Goal: Book appointment/travel/reservation

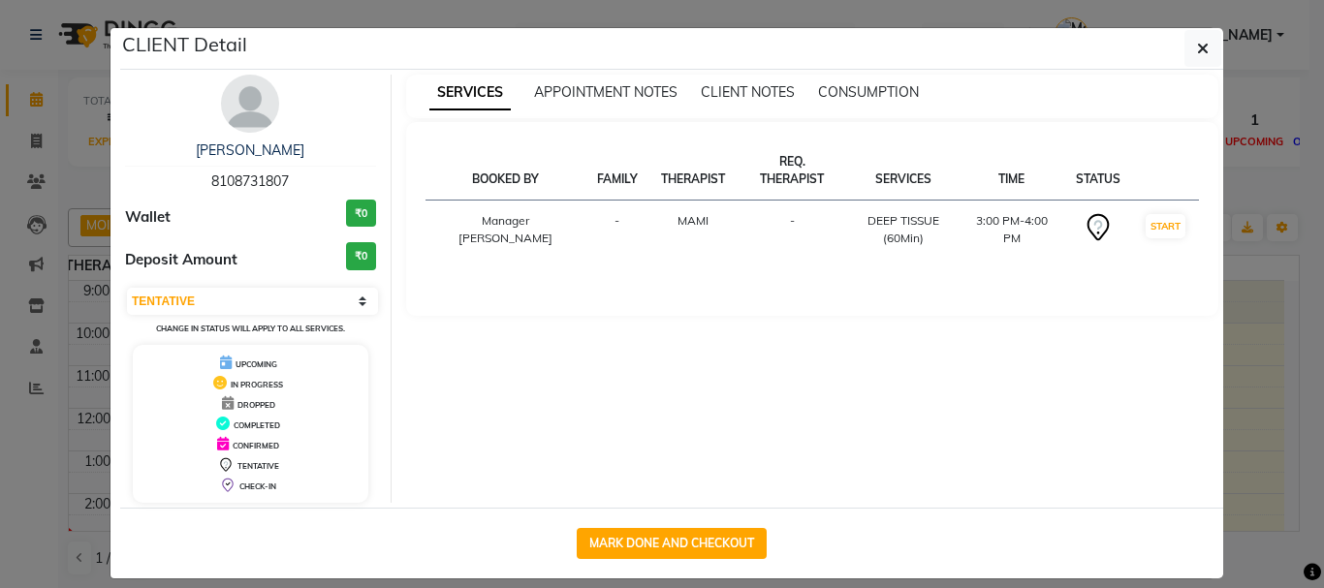
select select "ec"
select select "7"
click at [1184, 35] on button "button" at bounding box center [1202, 48] width 37 height 37
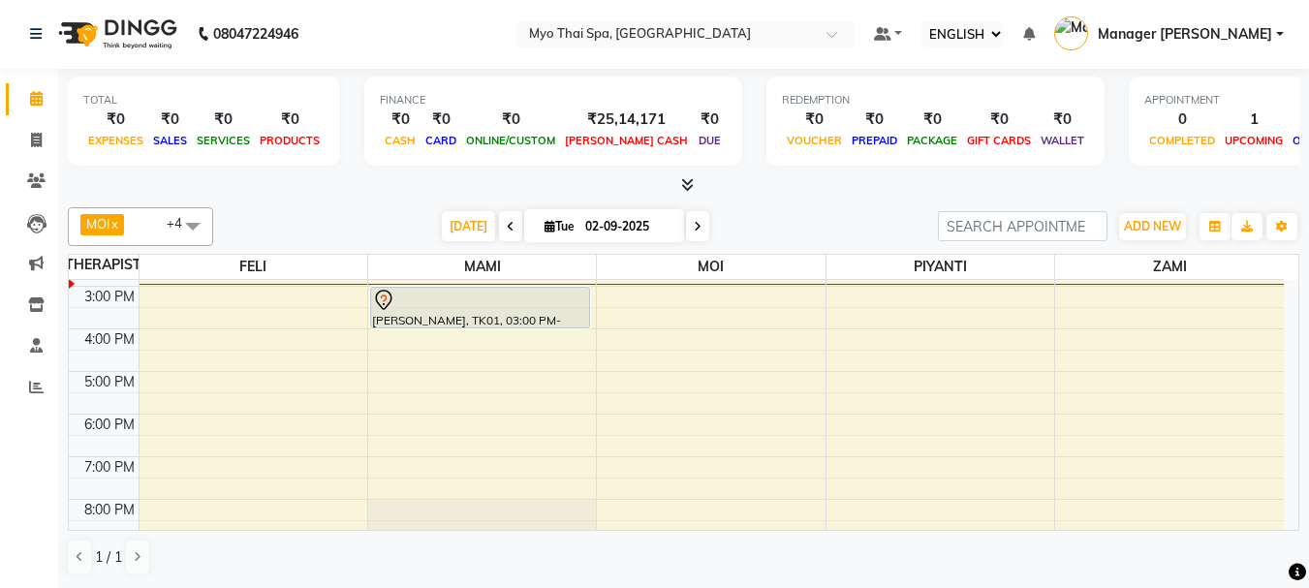
scroll to position [346, 0]
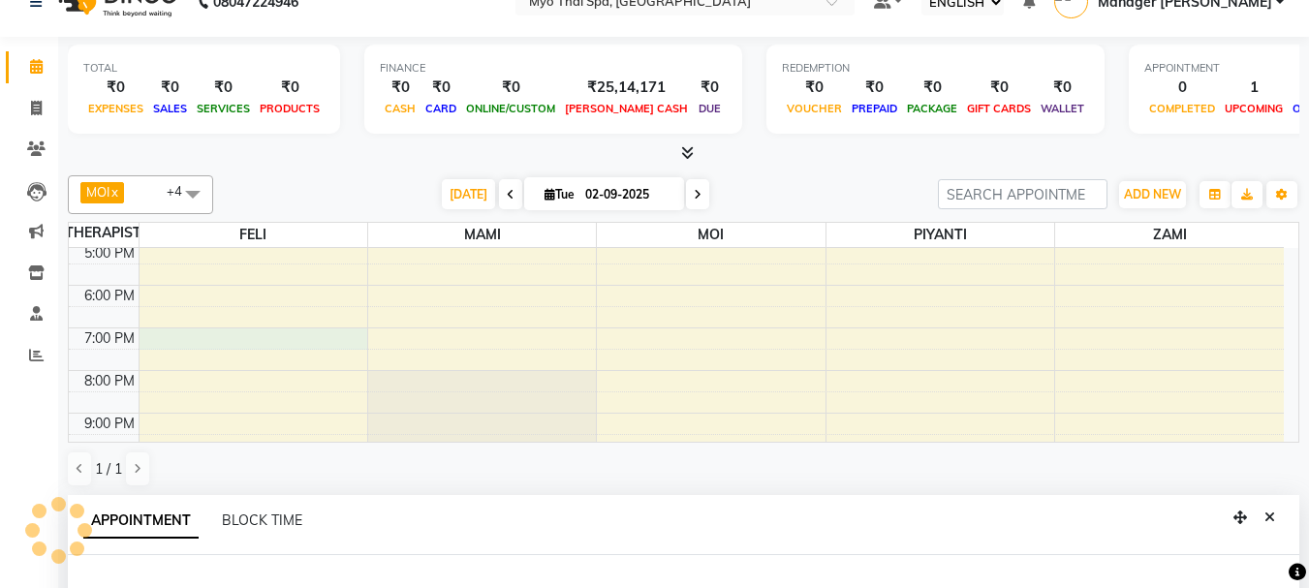
select select "42923"
select select "1140"
select select "tentative"
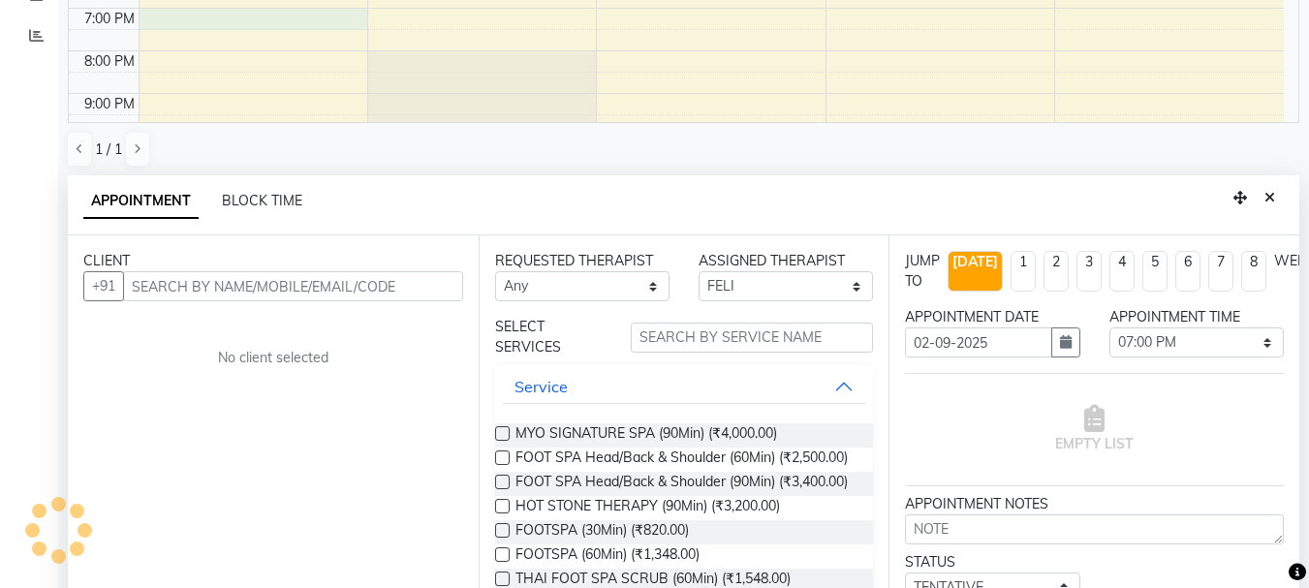
scroll to position [381, 0]
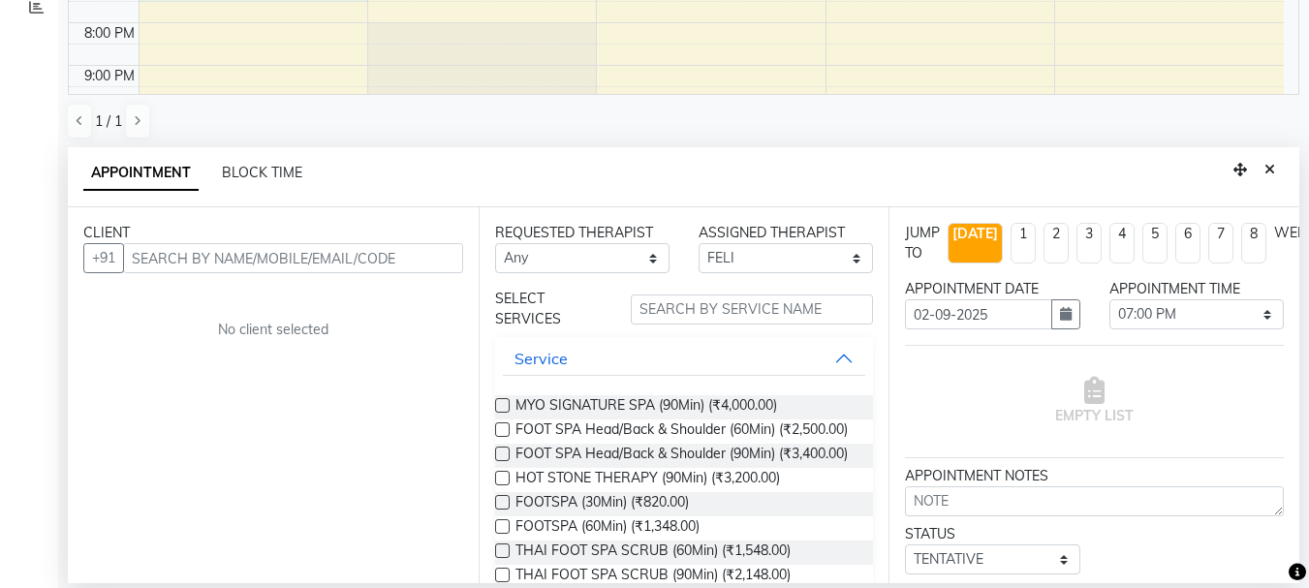
click at [204, 254] on input "text" at bounding box center [293, 258] width 340 height 30
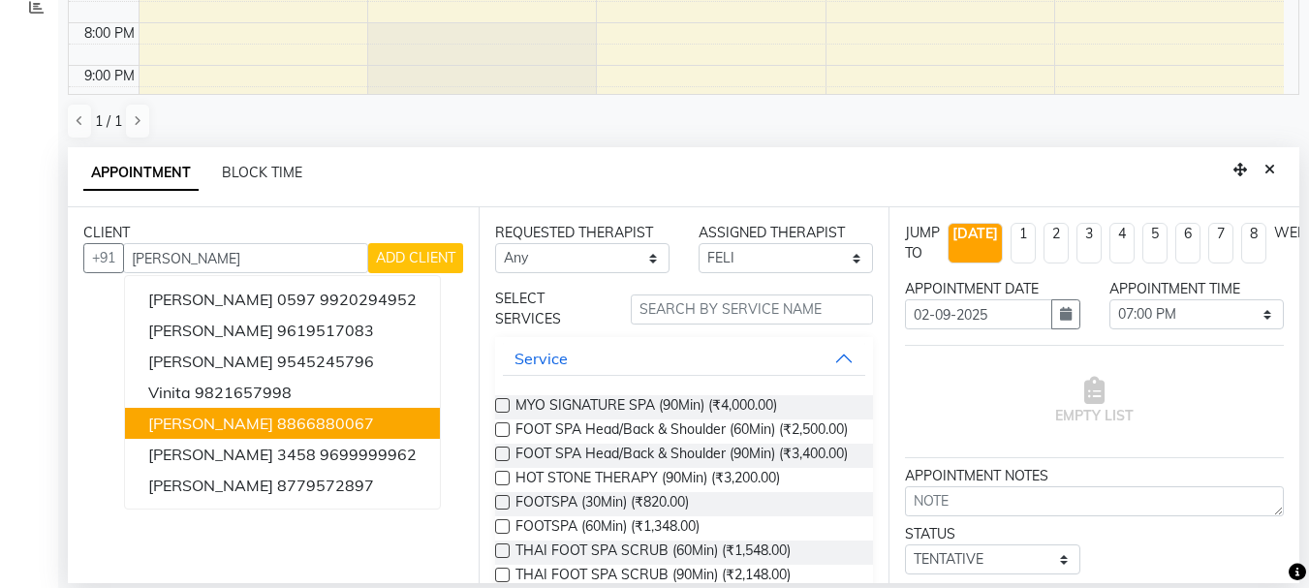
click at [237, 417] on span "[PERSON_NAME]" at bounding box center [210, 423] width 125 height 19
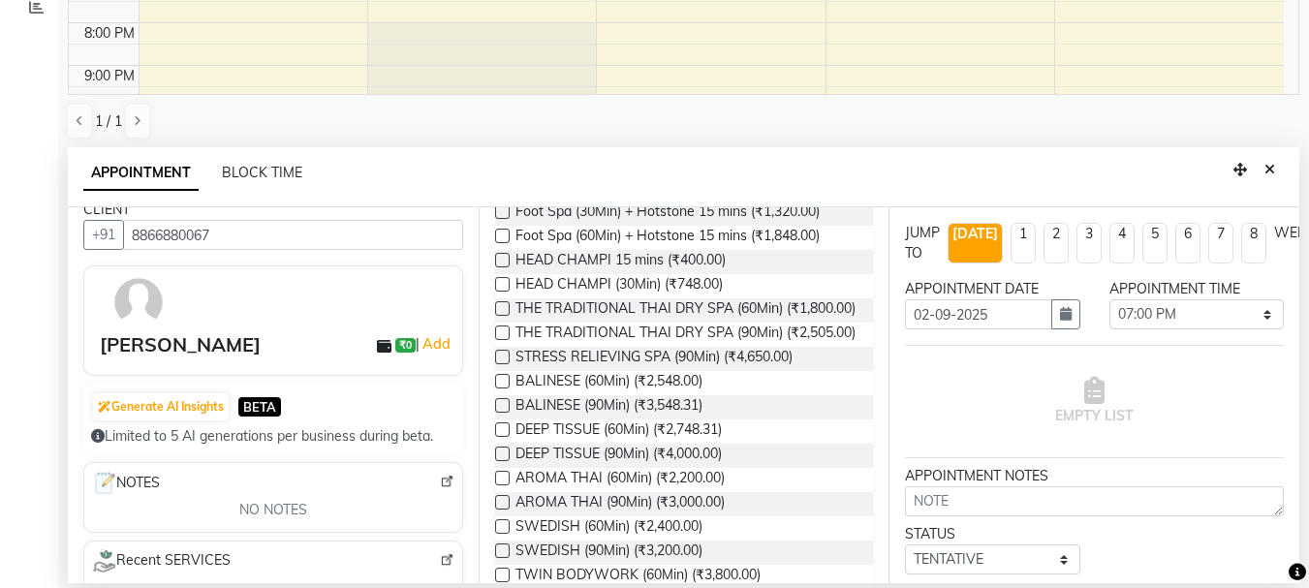
scroll to position [0, 0]
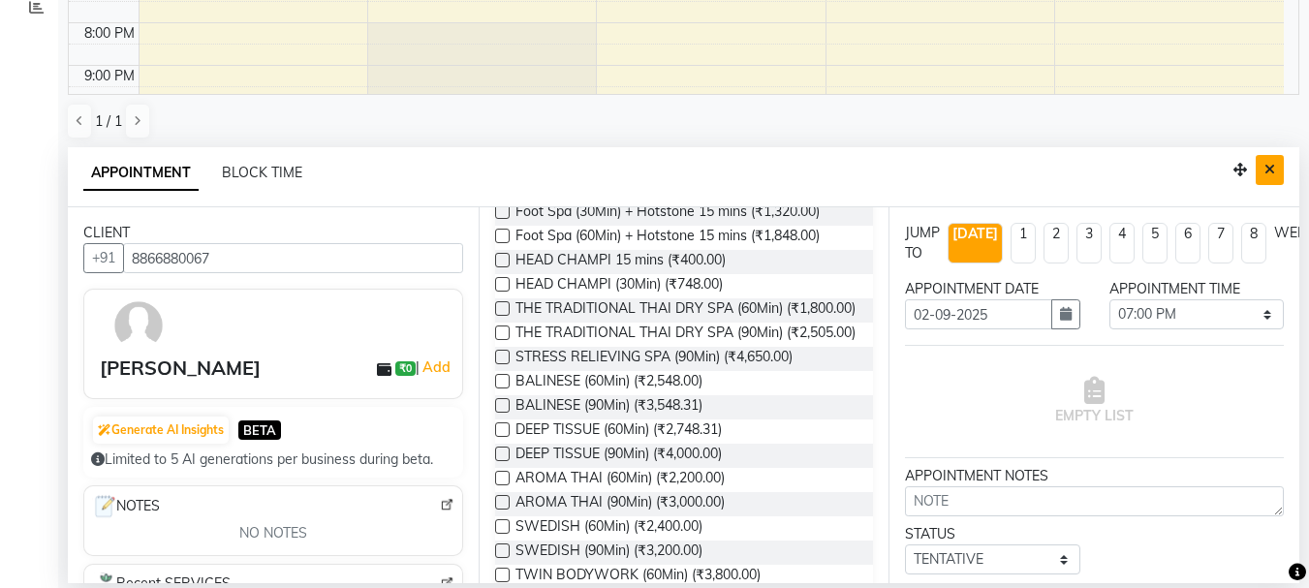
type input "8866880067"
click at [1271, 164] on icon "Close" at bounding box center [1270, 170] width 11 height 14
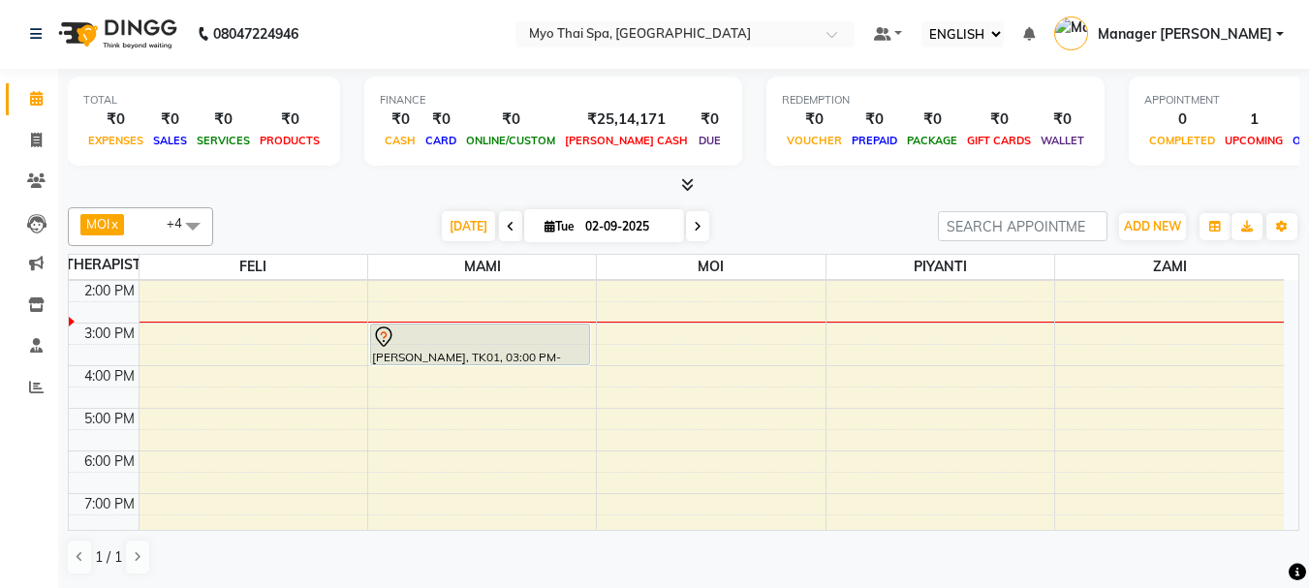
scroll to position [346, 0]
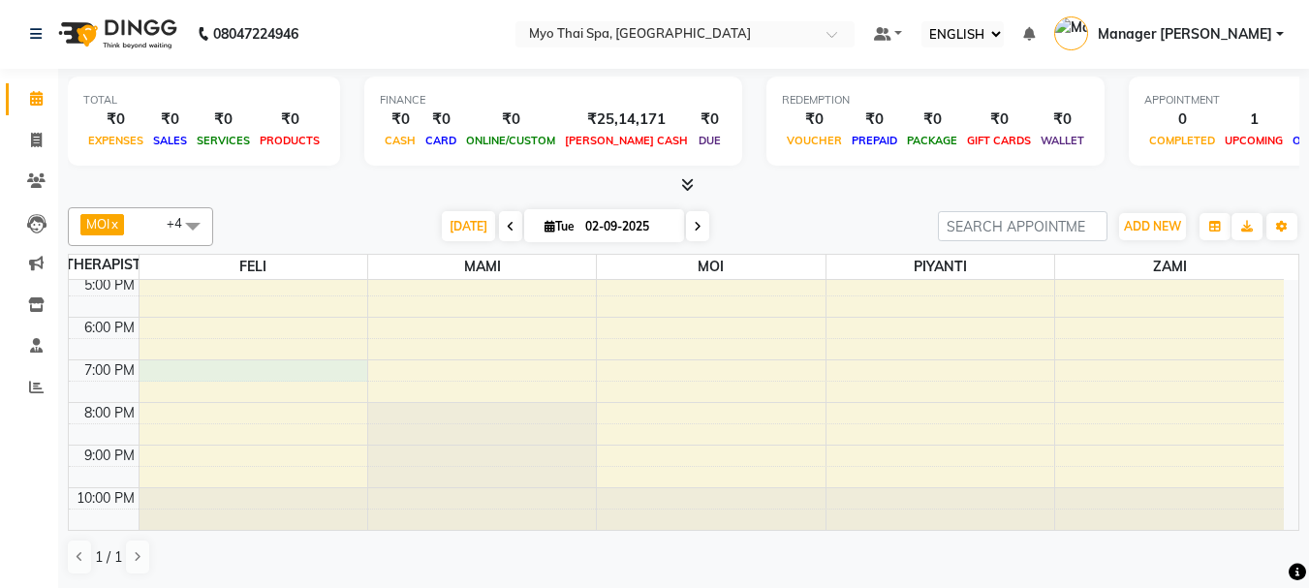
select select "42923"
select select "1140"
select select "tentative"
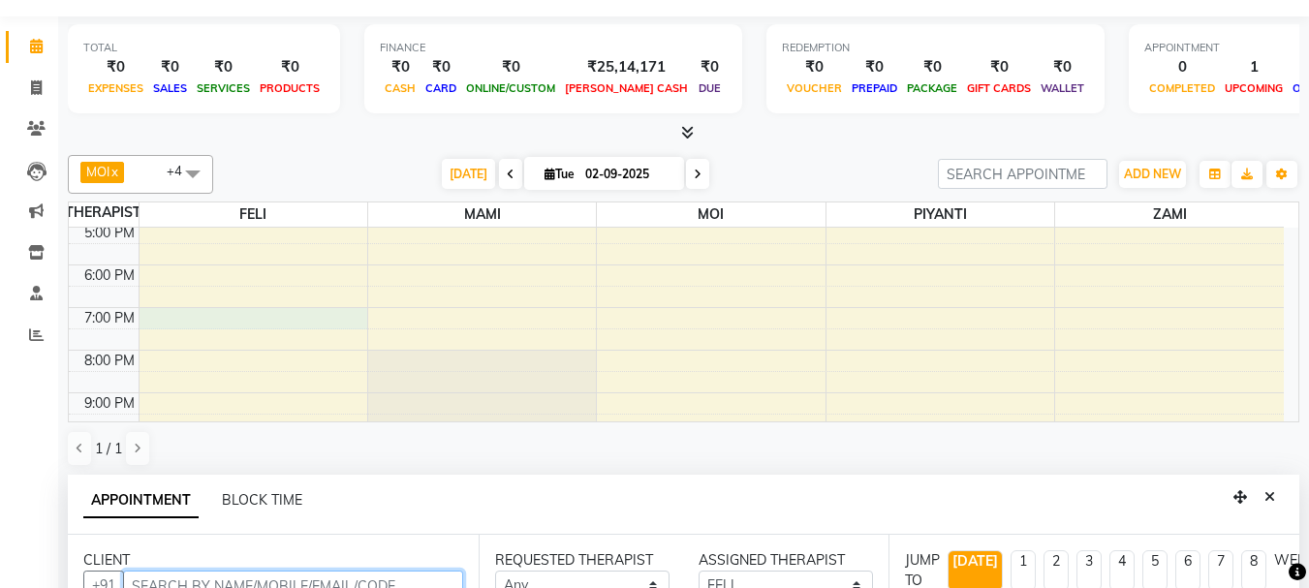
scroll to position [345, 0]
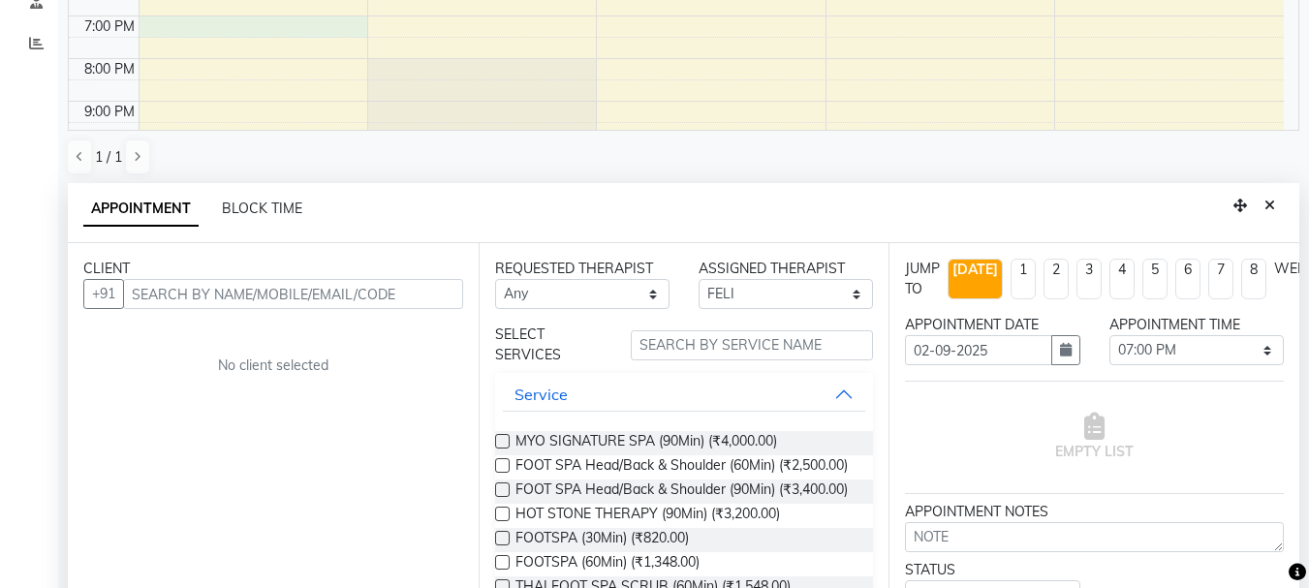
click at [1287, 203] on div "APPOINTMENT BLOCK TIME" at bounding box center [684, 213] width 1232 height 60
click at [1279, 203] on button "Close" at bounding box center [1270, 206] width 28 height 30
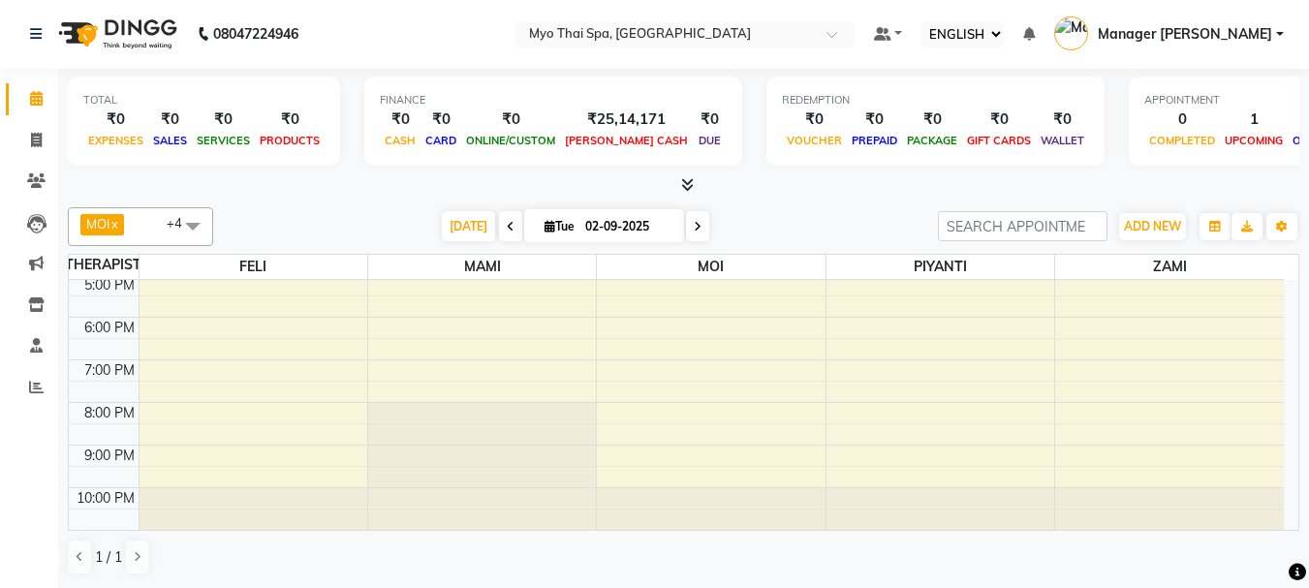
scroll to position [0, 0]
click at [203, 225] on span at bounding box center [192, 226] width 39 height 37
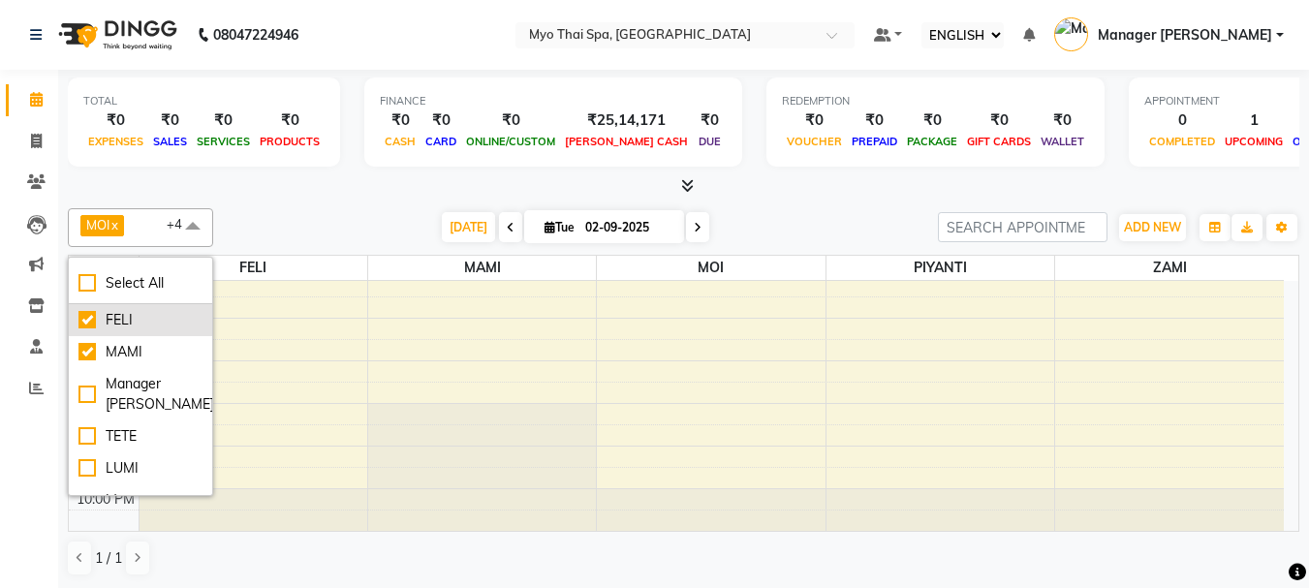
click at [88, 320] on div "FELI" at bounding box center [140, 320] width 124 height 20
checkbox input "false"
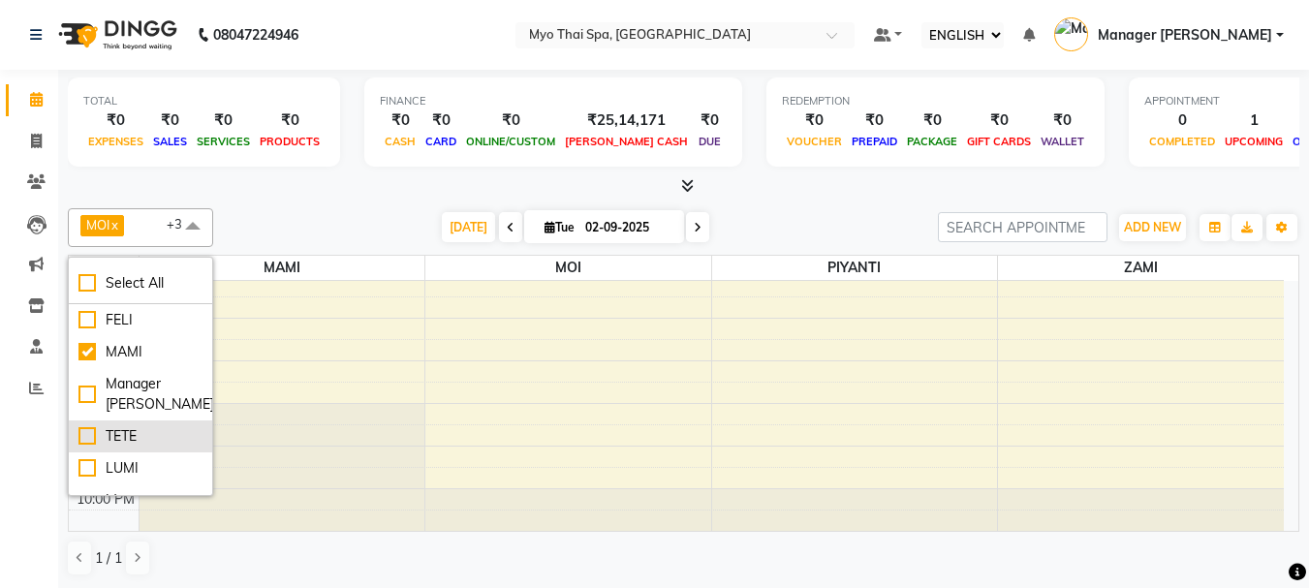
click at [84, 435] on div "TETE" at bounding box center [140, 436] width 124 height 20
checkbox input "true"
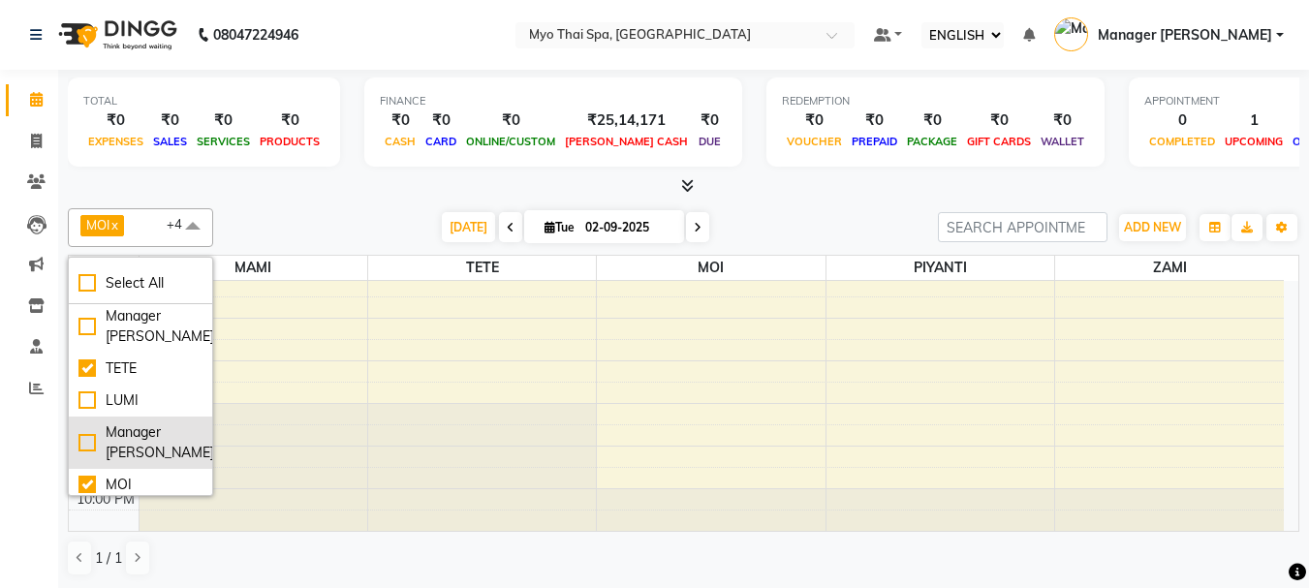
scroll to position [138, 0]
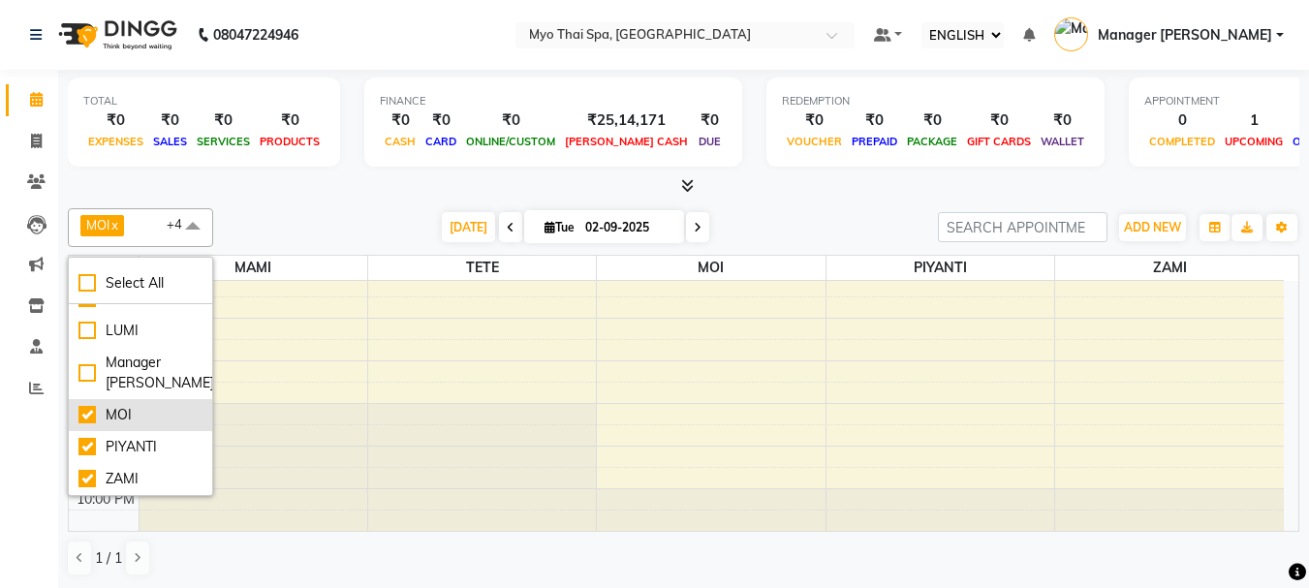
click at [91, 415] on div "MOI" at bounding box center [140, 415] width 124 height 20
checkbox input "false"
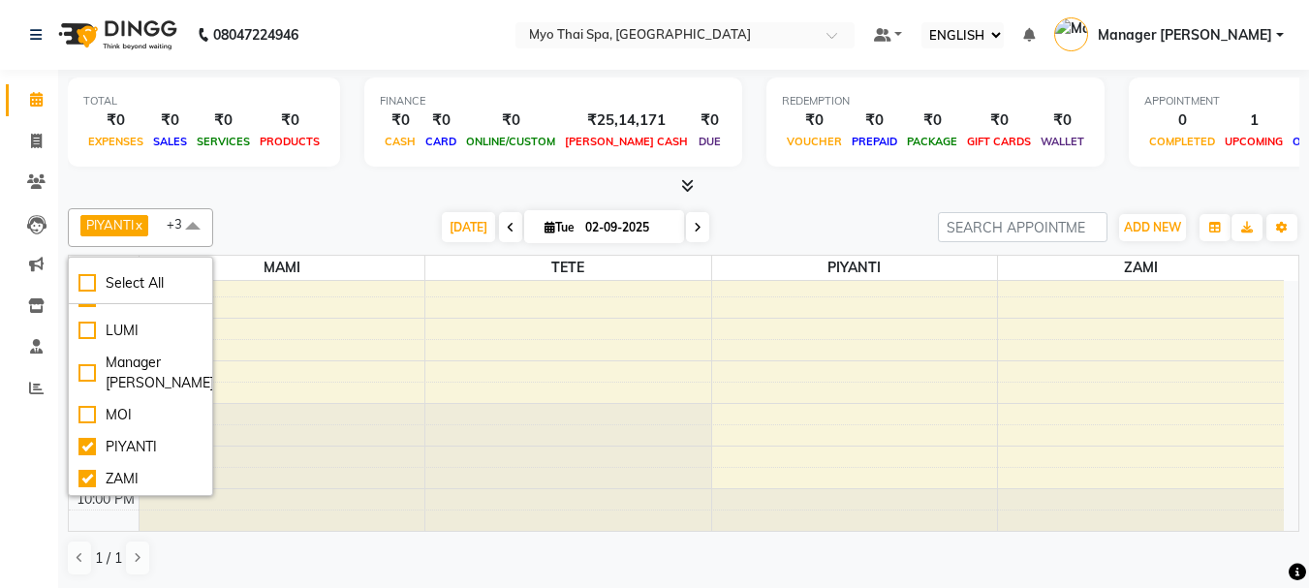
select select "67001"
select select "tentative"
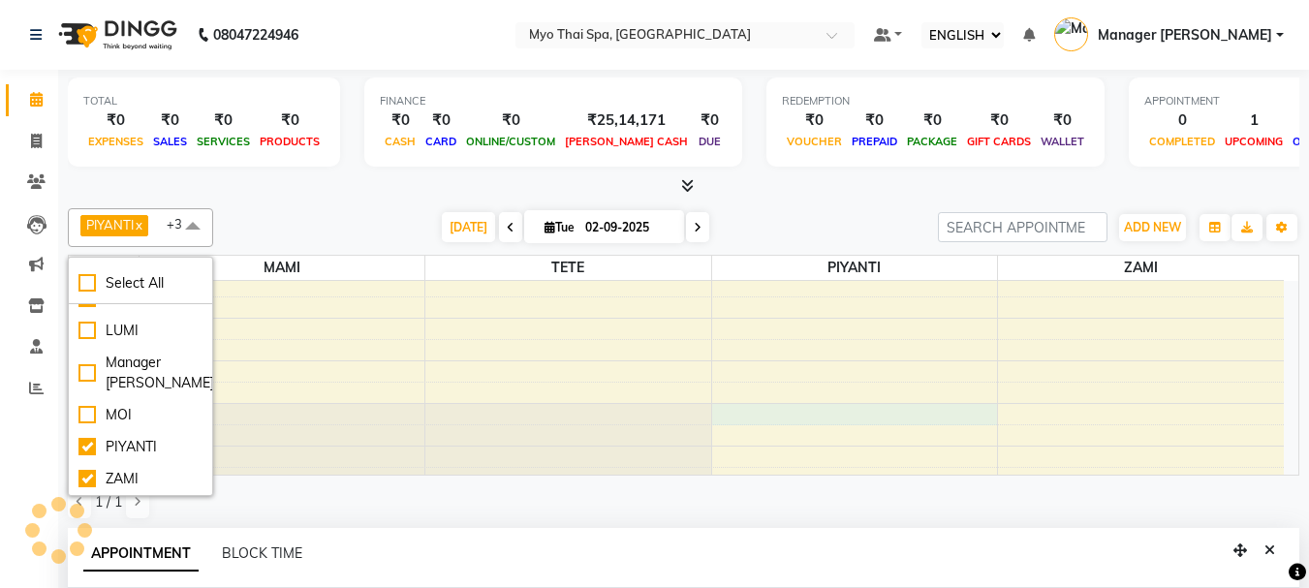
select select "1200"
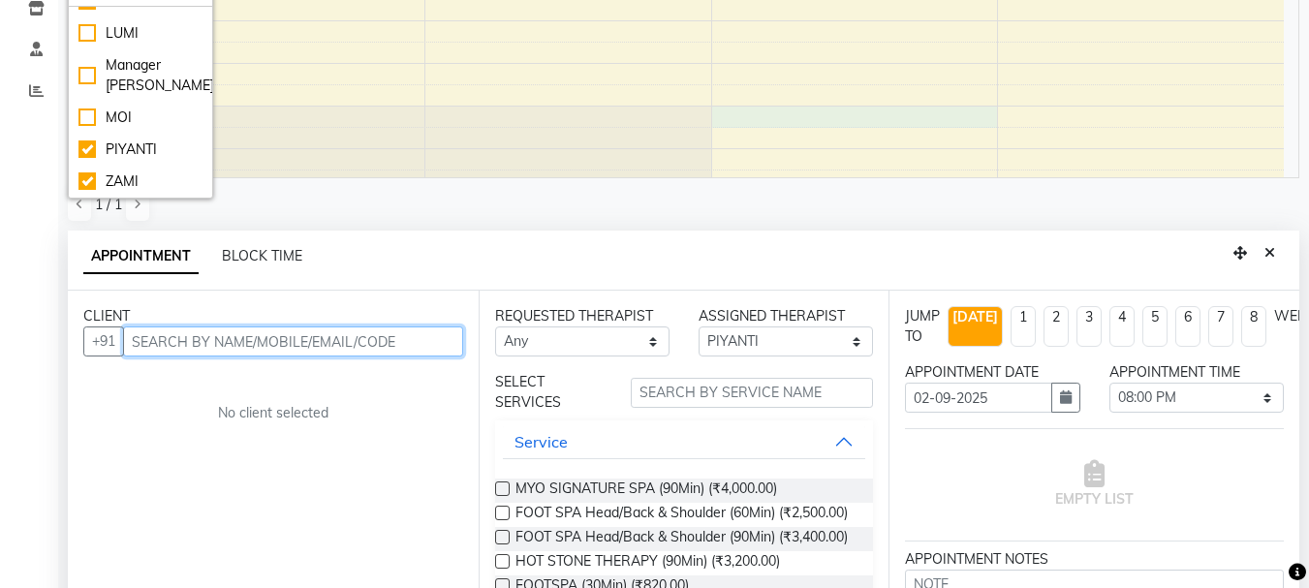
scroll to position [345, 0]
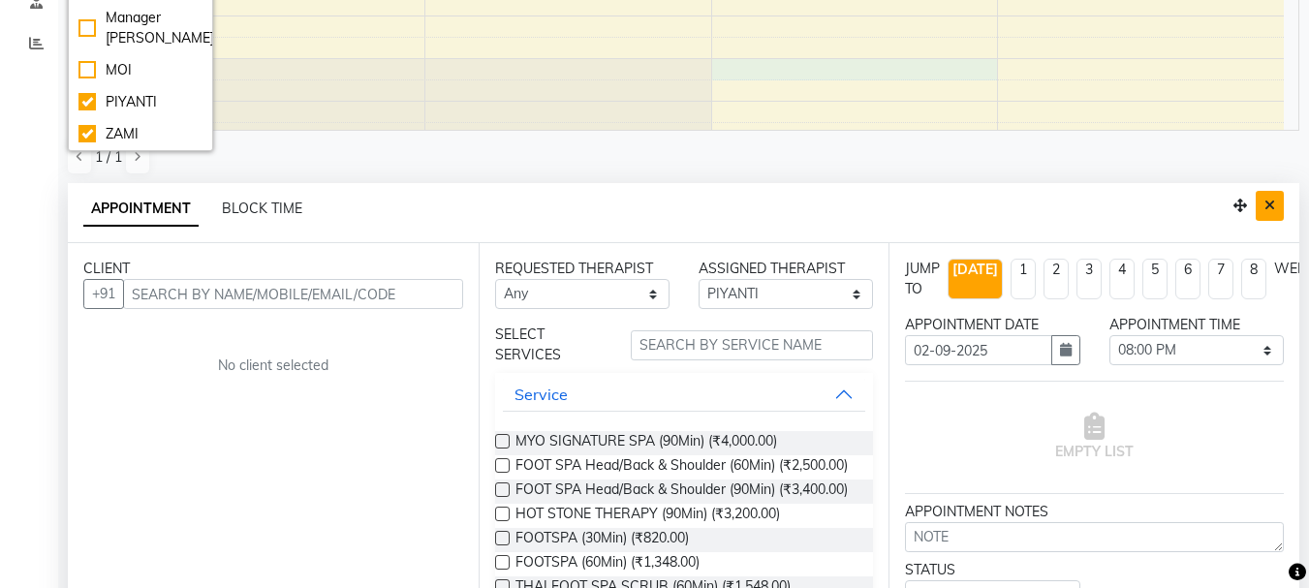
click at [1275, 205] on button "Close" at bounding box center [1270, 206] width 28 height 30
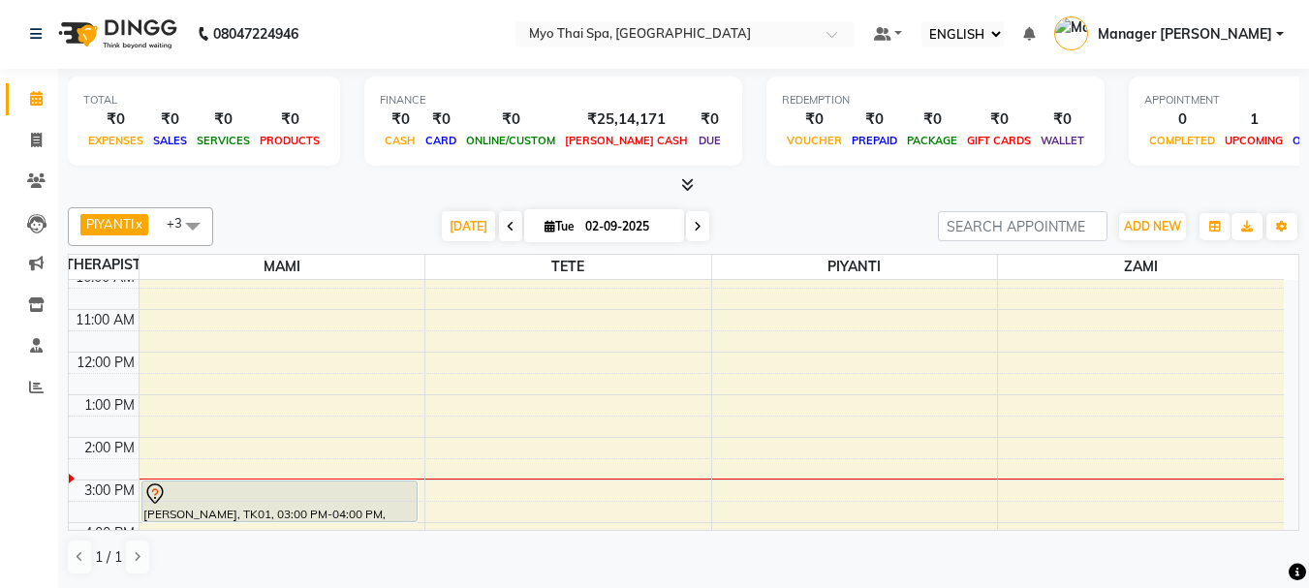
scroll to position [346, 0]
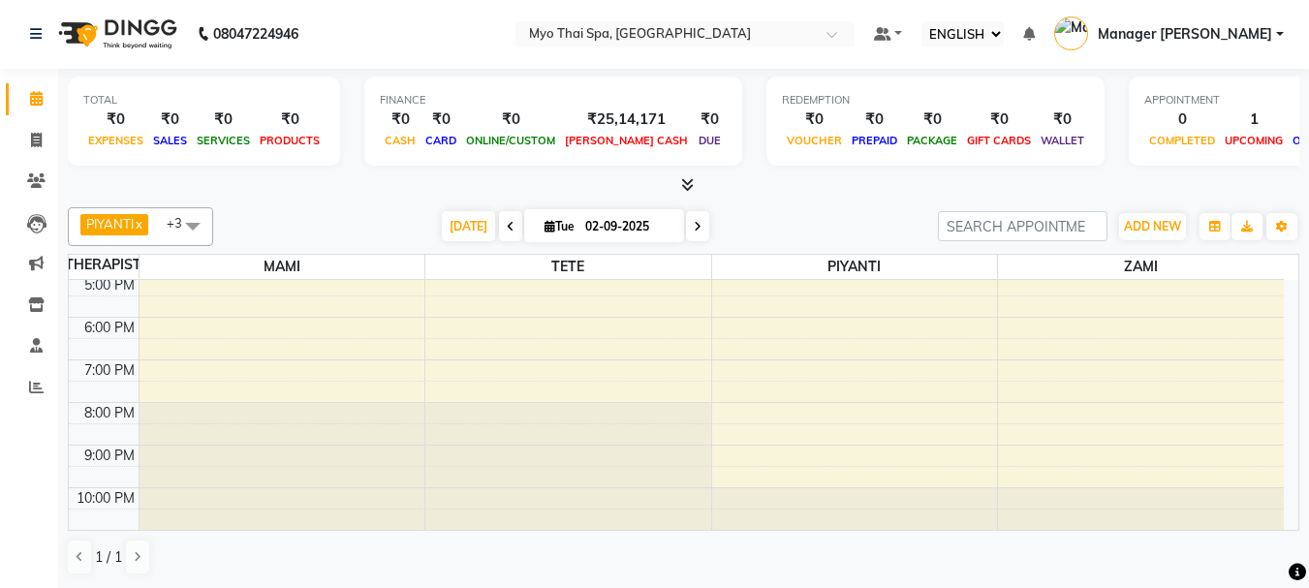
select select "67001"
select select "tentative"
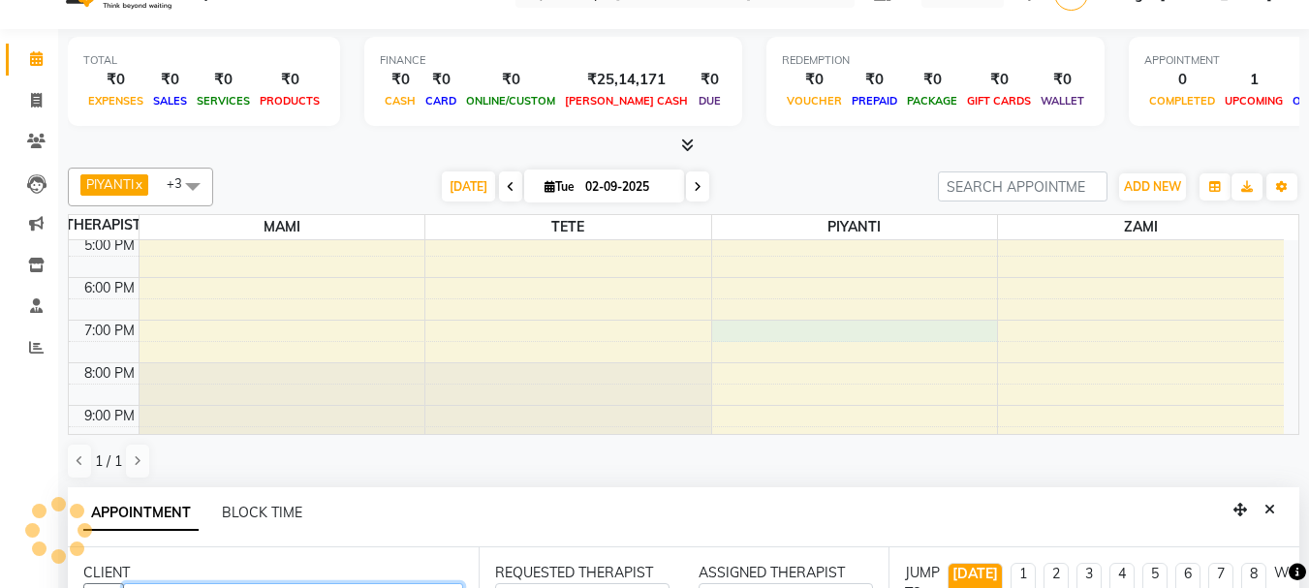
select select "1140"
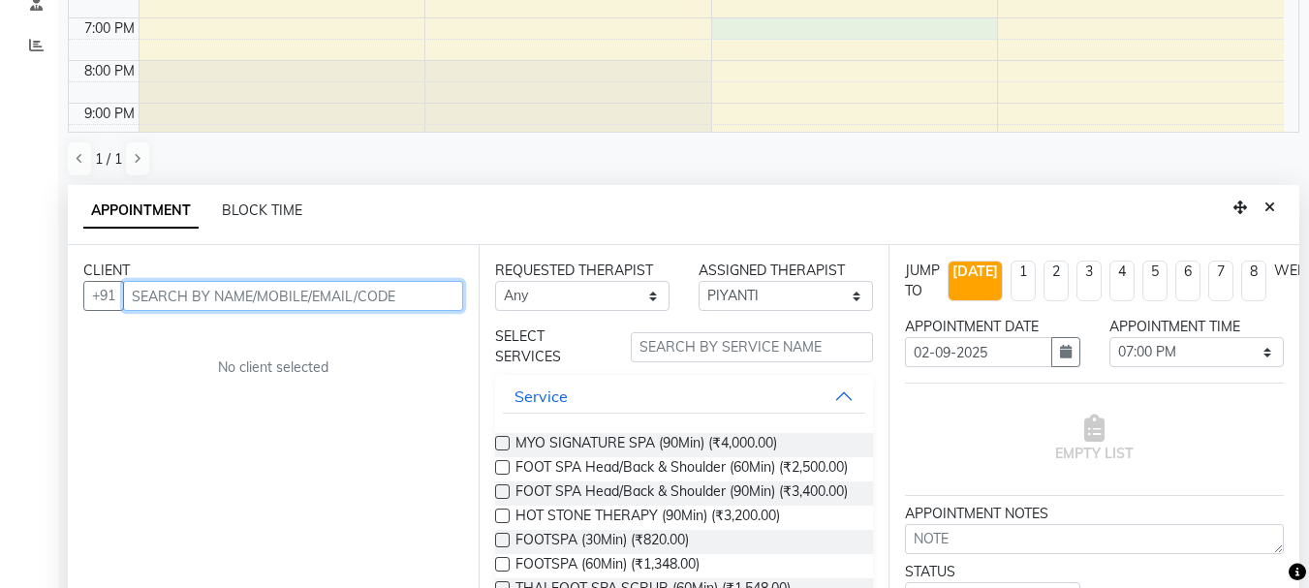
scroll to position [345, 0]
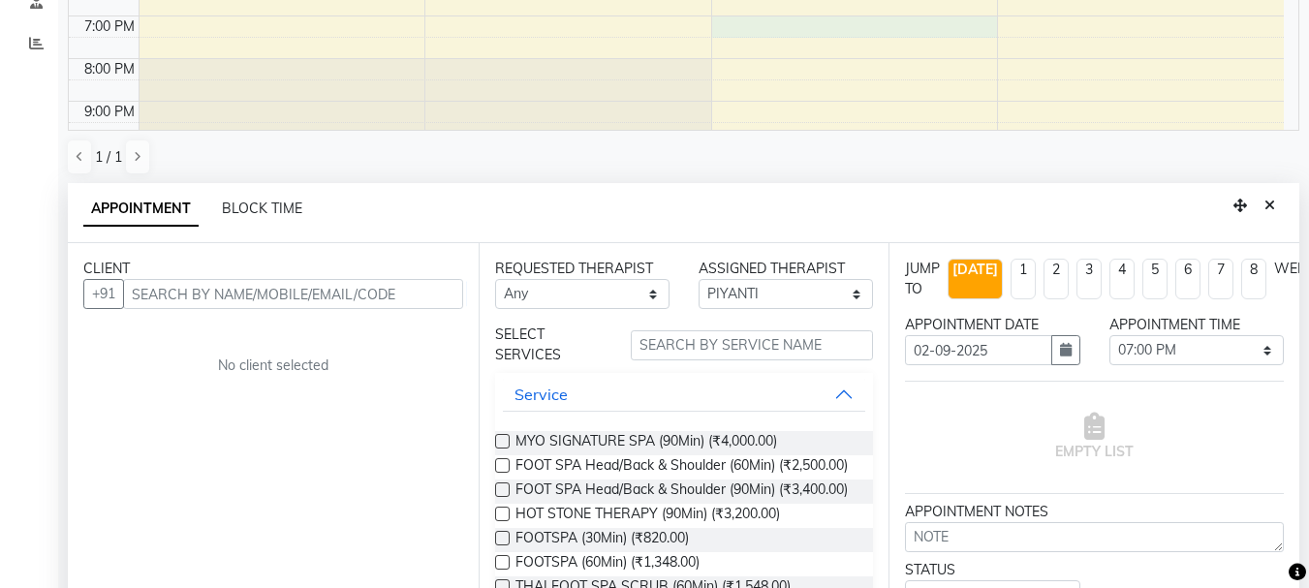
drag, startPoint x: 192, startPoint y: 273, endPoint x: 181, endPoint y: 285, distance: 15.8
click at [185, 282] on div "CLIENT +91 No client selected" at bounding box center [273, 431] width 411 height 376
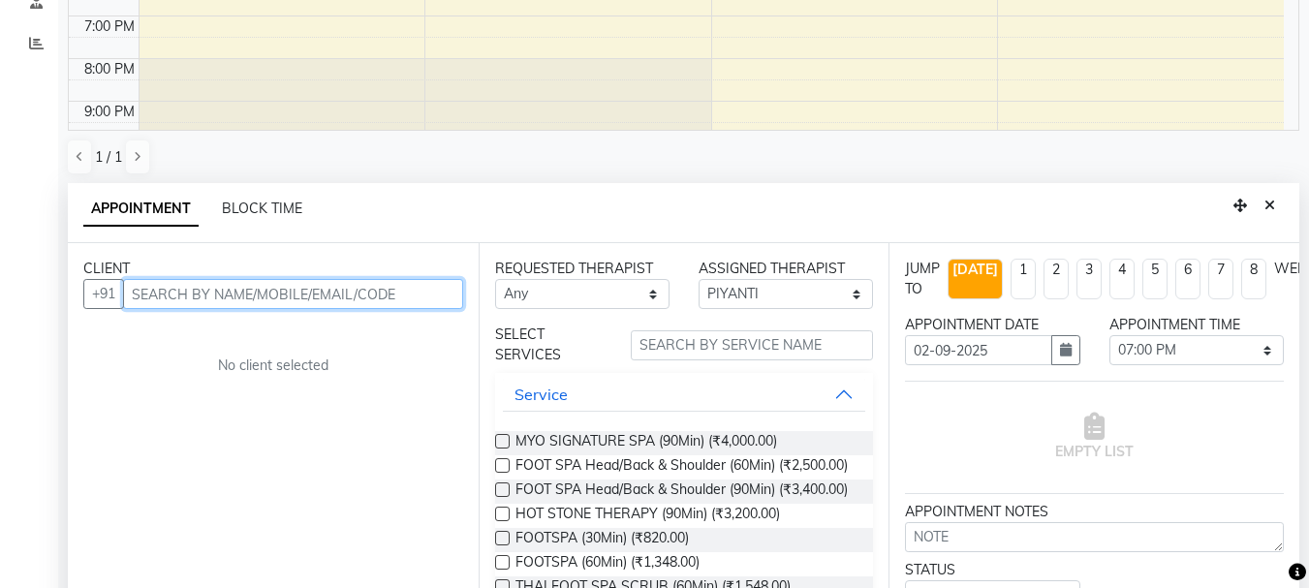
click at [181, 286] on input "text" at bounding box center [293, 294] width 340 height 30
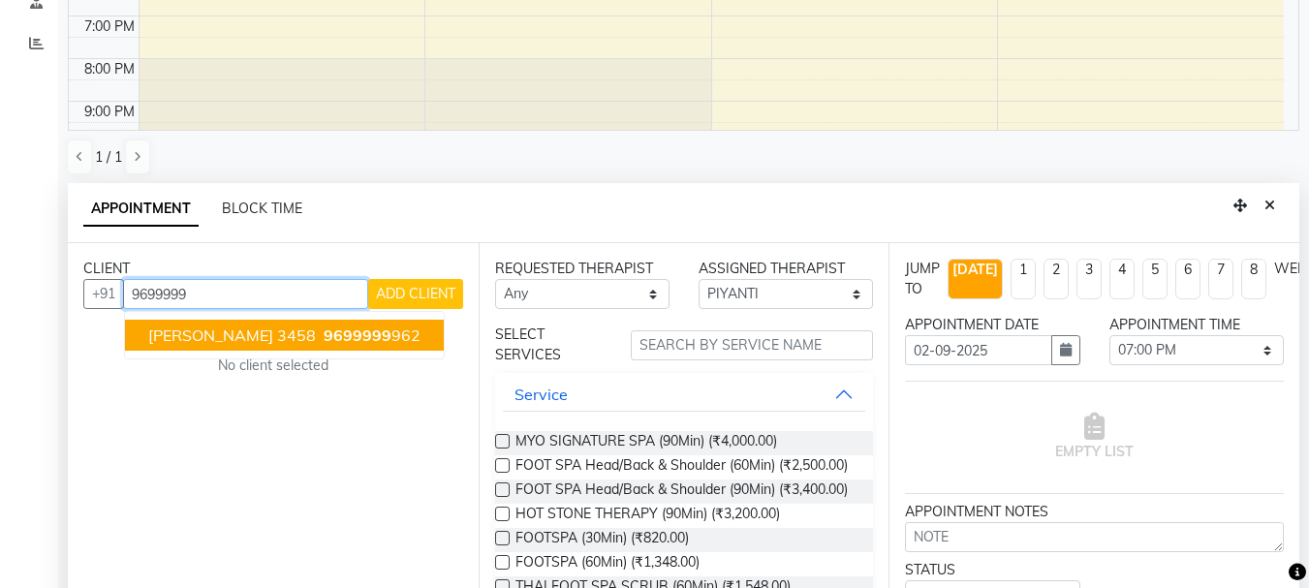
click at [189, 343] on span "[PERSON_NAME] 3458" at bounding box center [232, 335] width 168 height 19
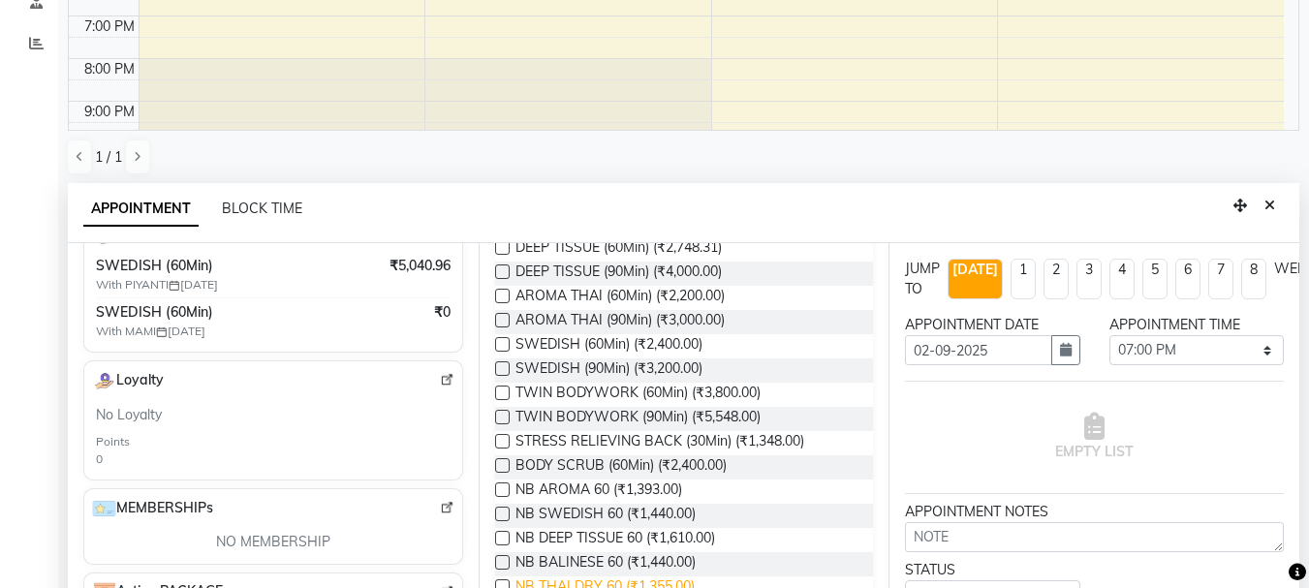
scroll to position [509, 0]
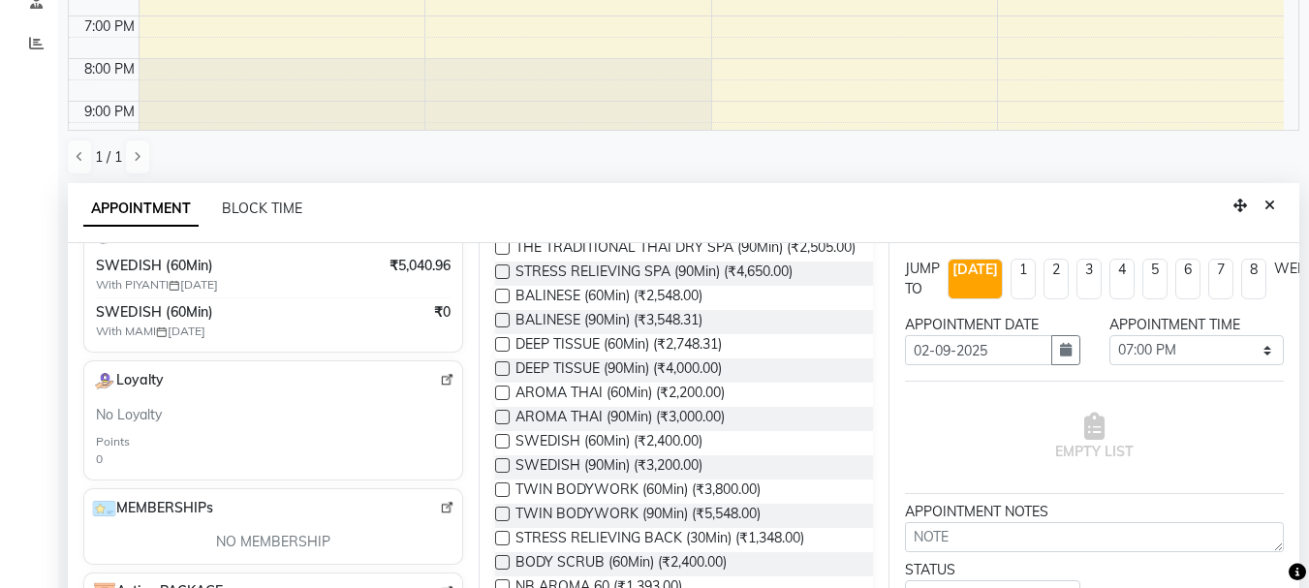
type input "9699999962"
click at [500, 449] on label at bounding box center [502, 441] width 15 height 15
click at [500, 450] on input "checkbox" at bounding box center [501, 443] width 13 height 13
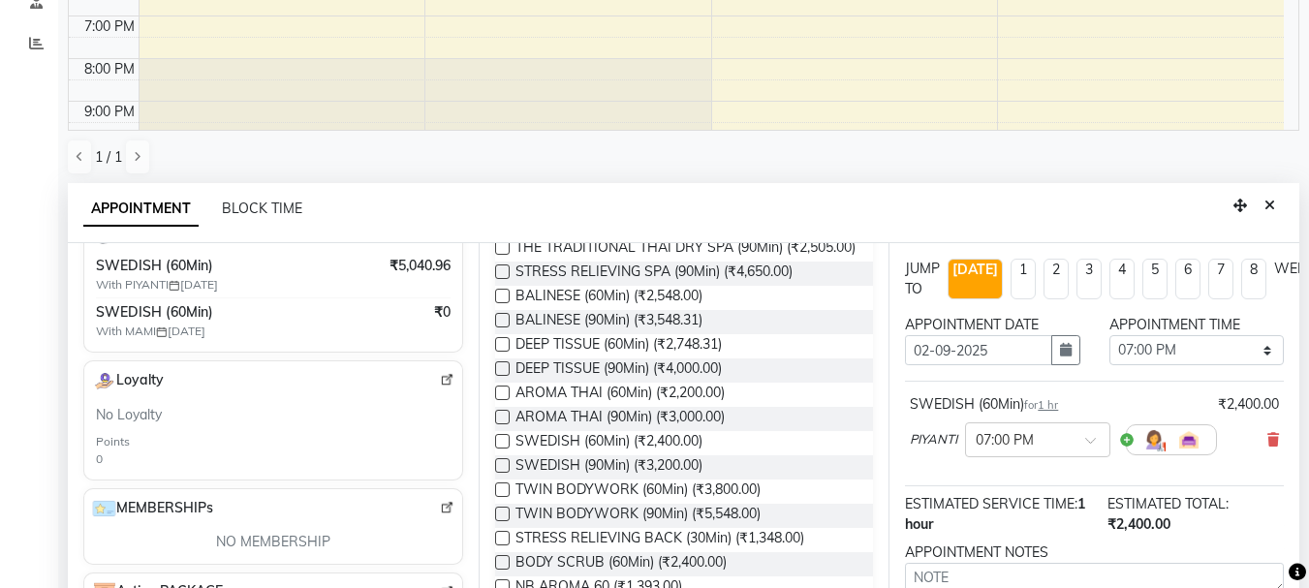
click at [500, 449] on label at bounding box center [502, 441] width 15 height 15
click at [500, 450] on input "checkbox" at bounding box center [501, 443] width 13 height 13
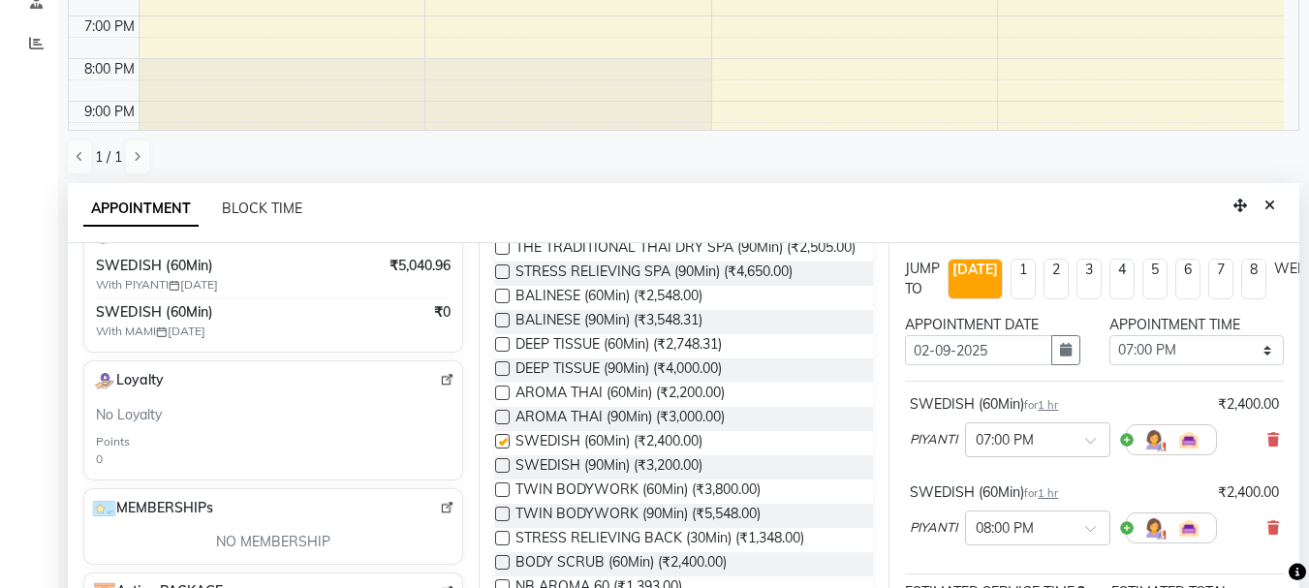
checkbox input "false"
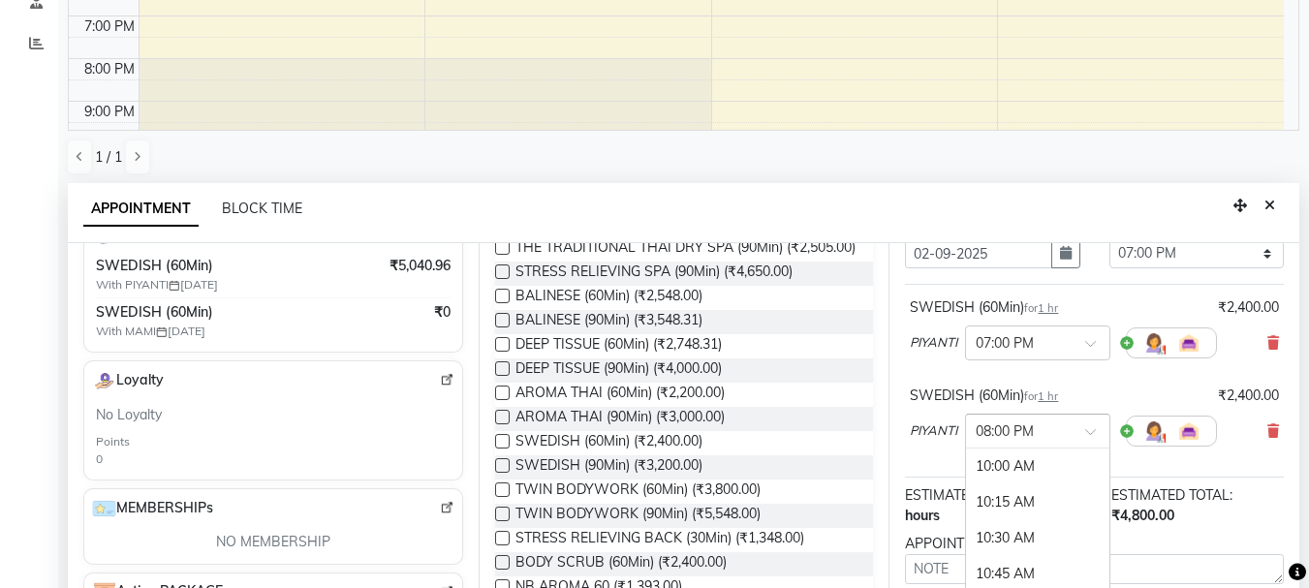
click at [1099, 434] on span at bounding box center [1097, 437] width 24 height 20
click at [1018, 474] on div "07:00 PM" at bounding box center [1037, 478] width 143 height 36
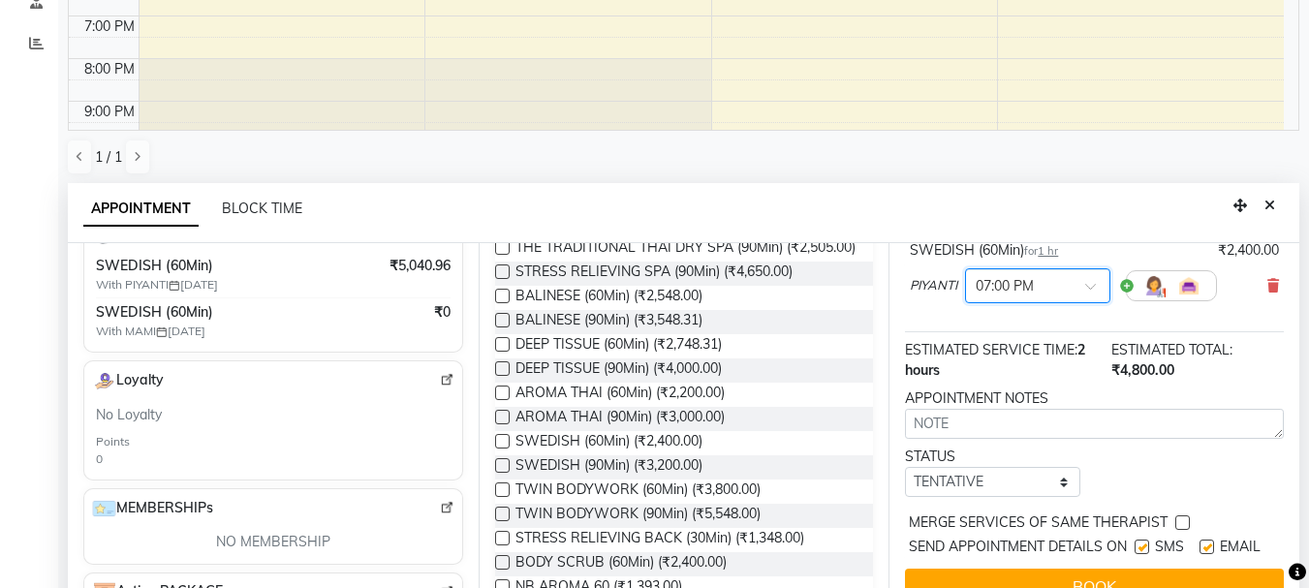
scroll to position [294, 0]
drag, startPoint x: 987, startPoint y: 579, endPoint x: 978, endPoint y: 570, distance: 12.3
click at [978, 570] on button "BOOK" at bounding box center [1094, 586] width 379 height 35
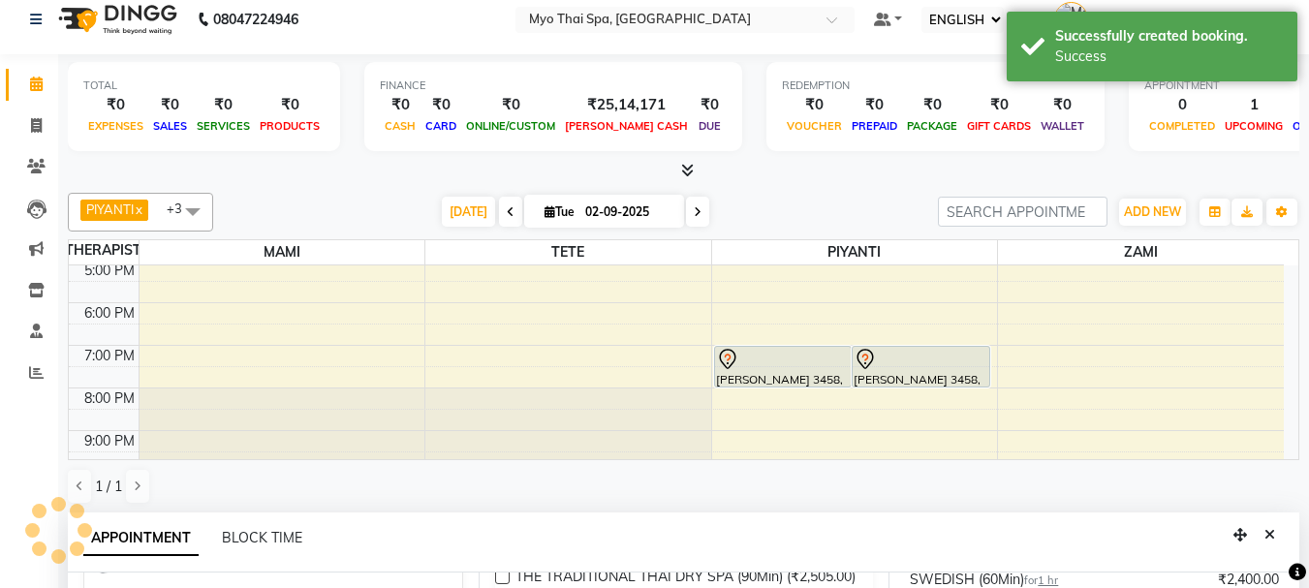
scroll to position [0, 0]
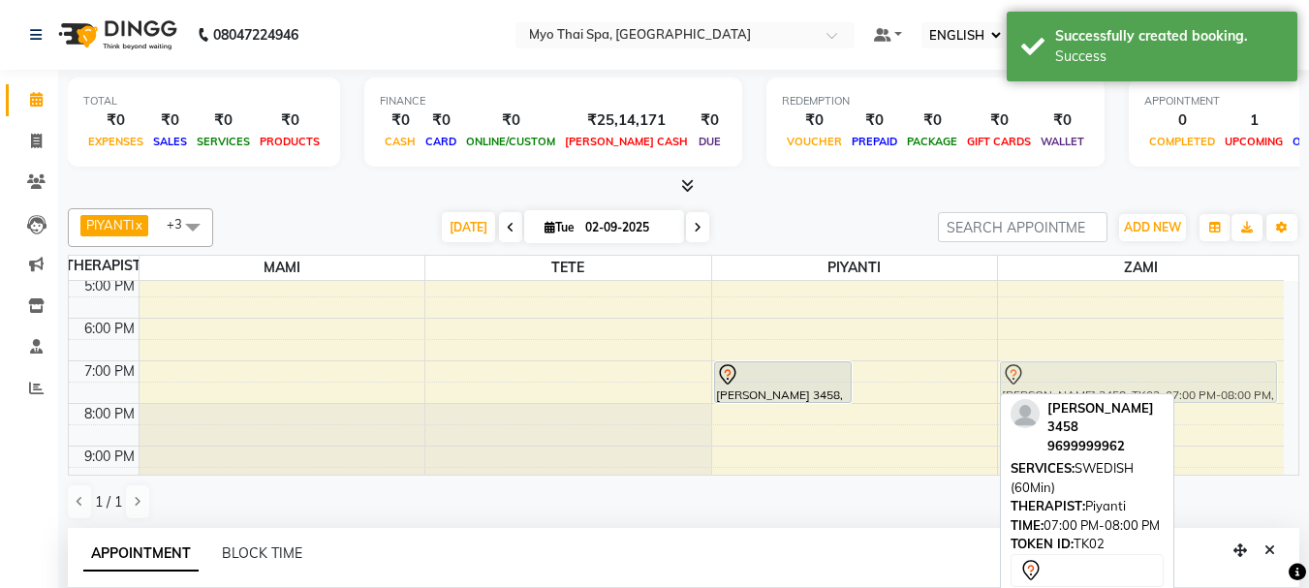
drag, startPoint x: 935, startPoint y: 386, endPoint x: 1206, endPoint y: 384, distance: 270.4
click at [1206, 384] on tr "[PERSON_NAME], TK01, 03:00 PM-04:00 PM, DEEP TISSUE (60Min) [PERSON_NAME] 3458,…" at bounding box center [676, 233] width 1215 height 596
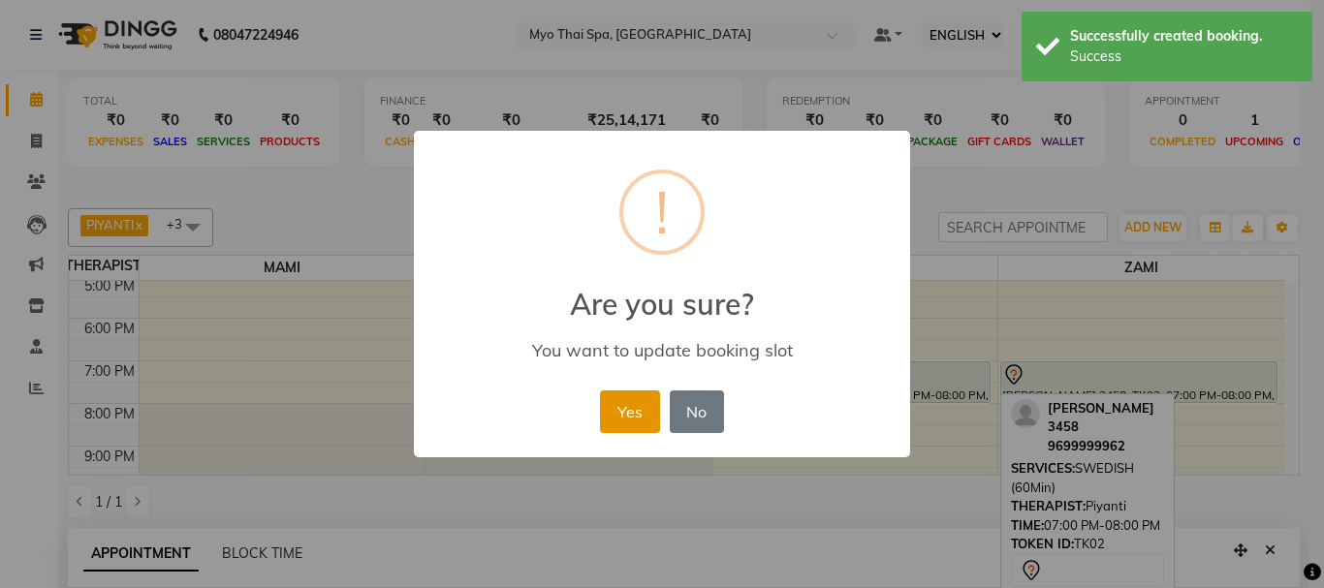
click at [643, 409] on button "Yes" at bounding box center [629, 412] width 59 height 43
